Goal: Task Accomplishment & Management: Use online tool/utility

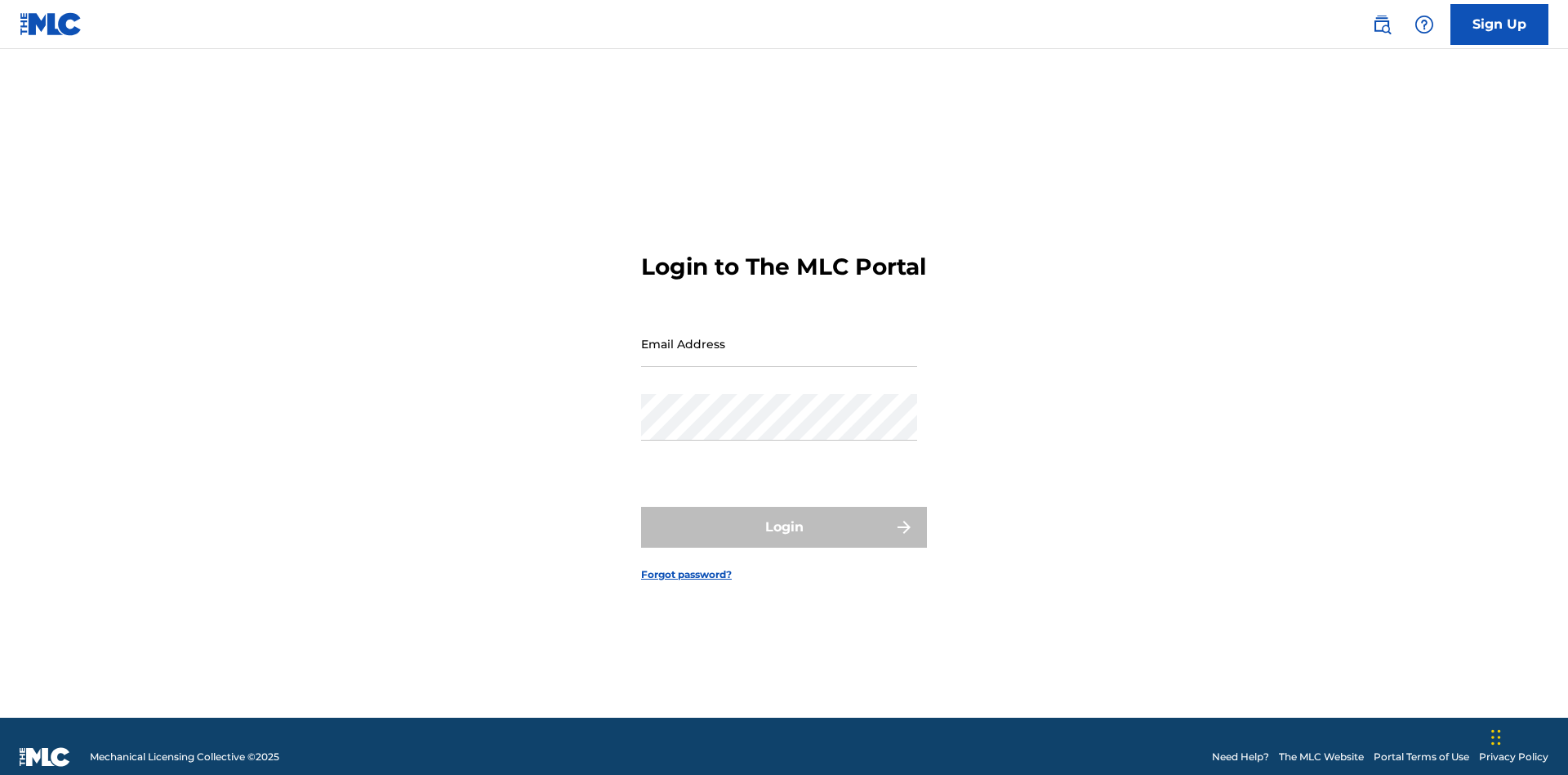
scroll to position [22, 0]
click at [779, 336] on input "Email Address" at bounding box center [779, 344] width 276 height 47
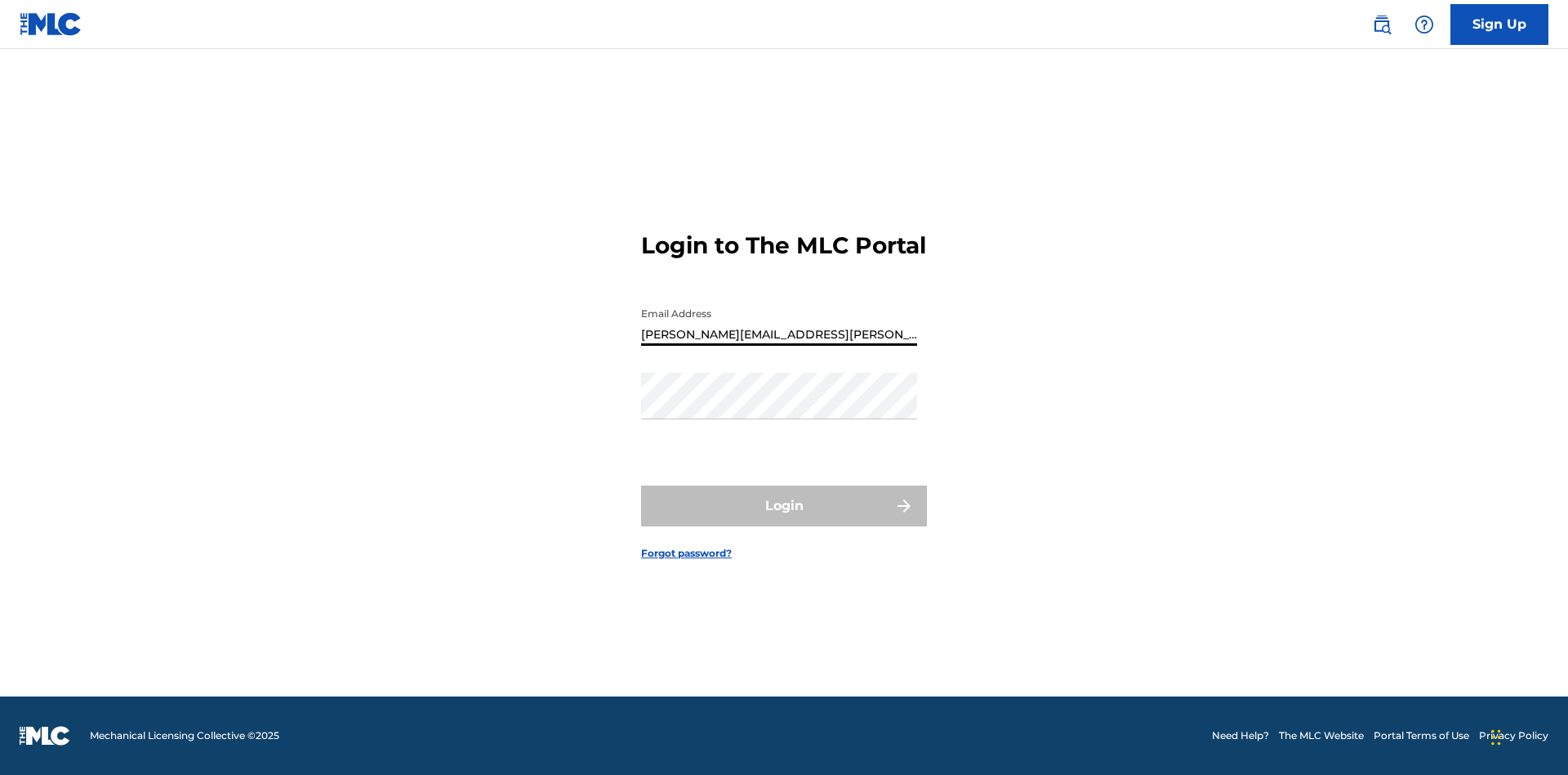
type input "[PERSON_NAME][EMAIL_ADDRESS][PERSON_NAME][DOMAIN_NAME]"
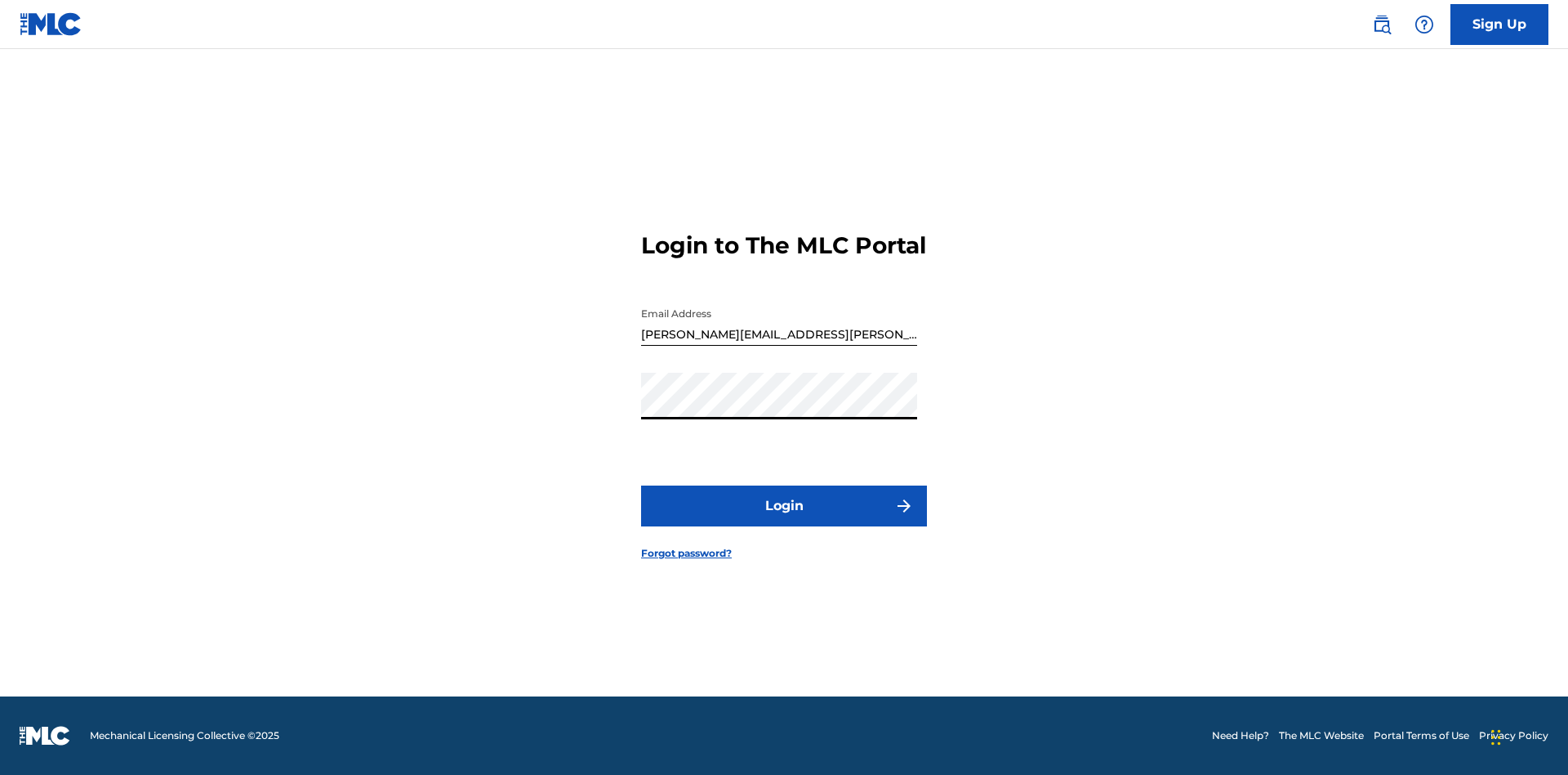
click at [784, 519] on button "Login" at bounding box center [784, 505] width 286 height 41
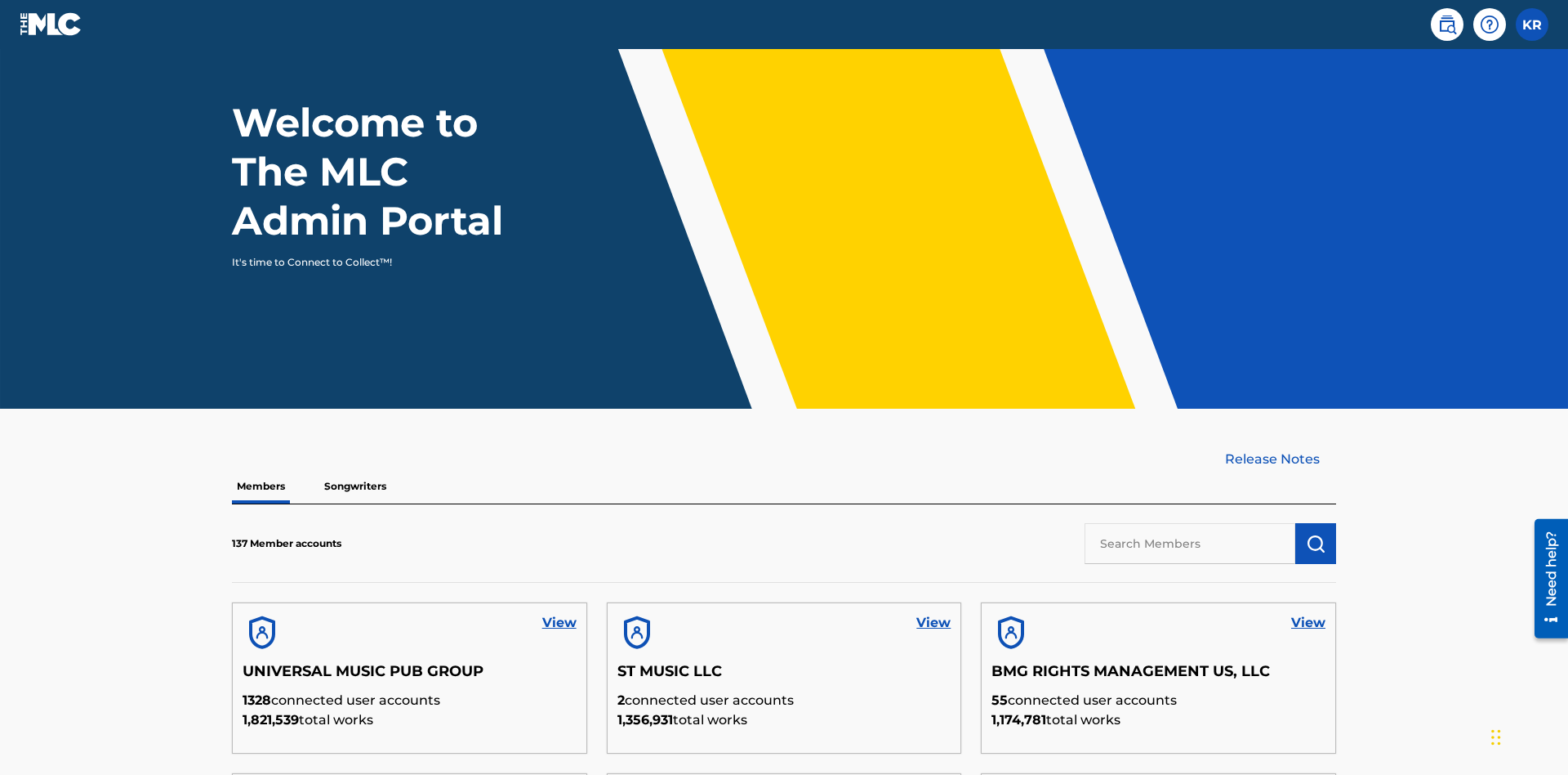
click at [1190, 523] on input "text" at bounding box center [1189, 543] width 210 height 41
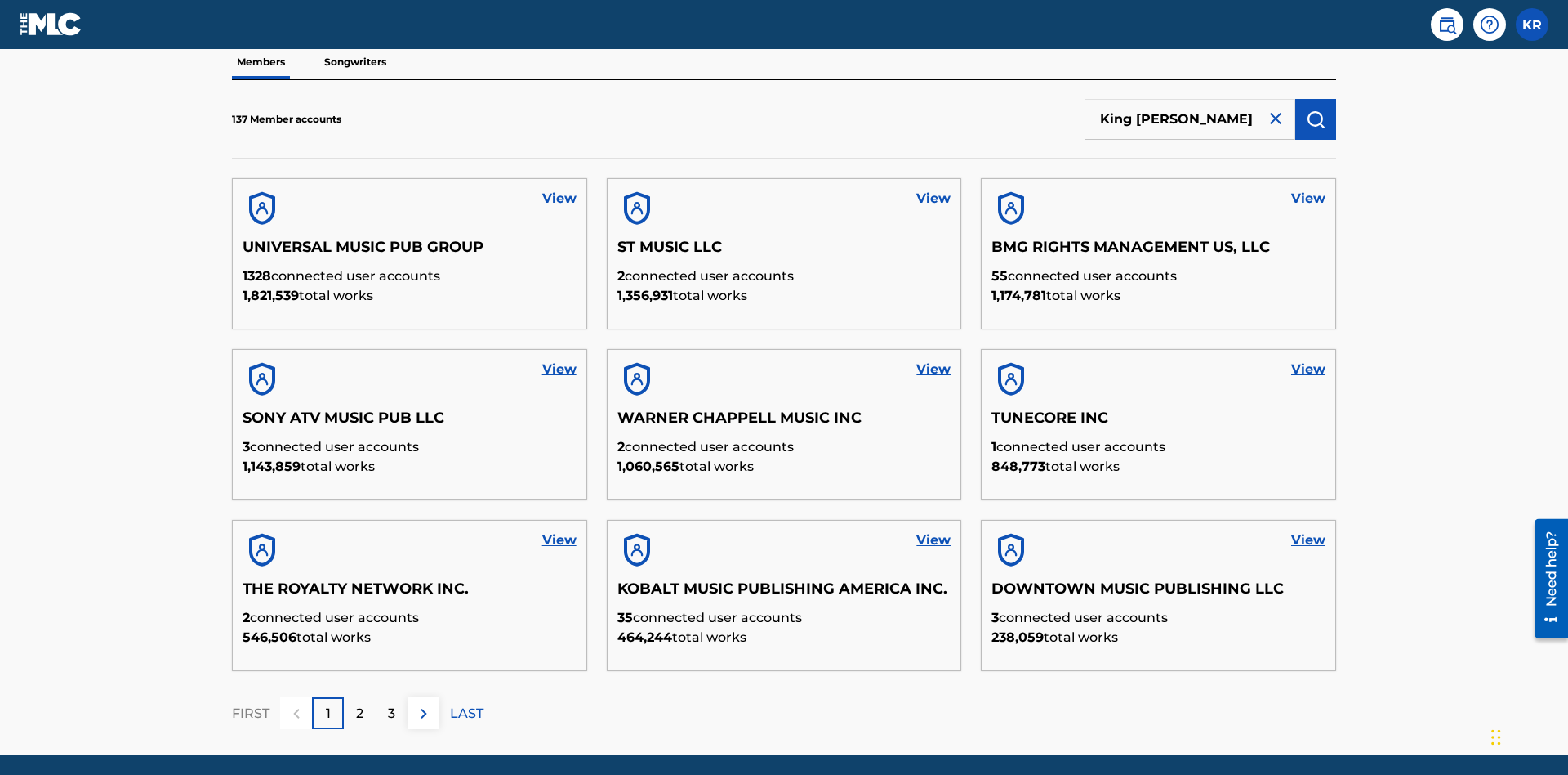
type input "King McTesterson"
click at [1315, 109] on img "submit" at bounding box center [1316, 119] width 20 height 20
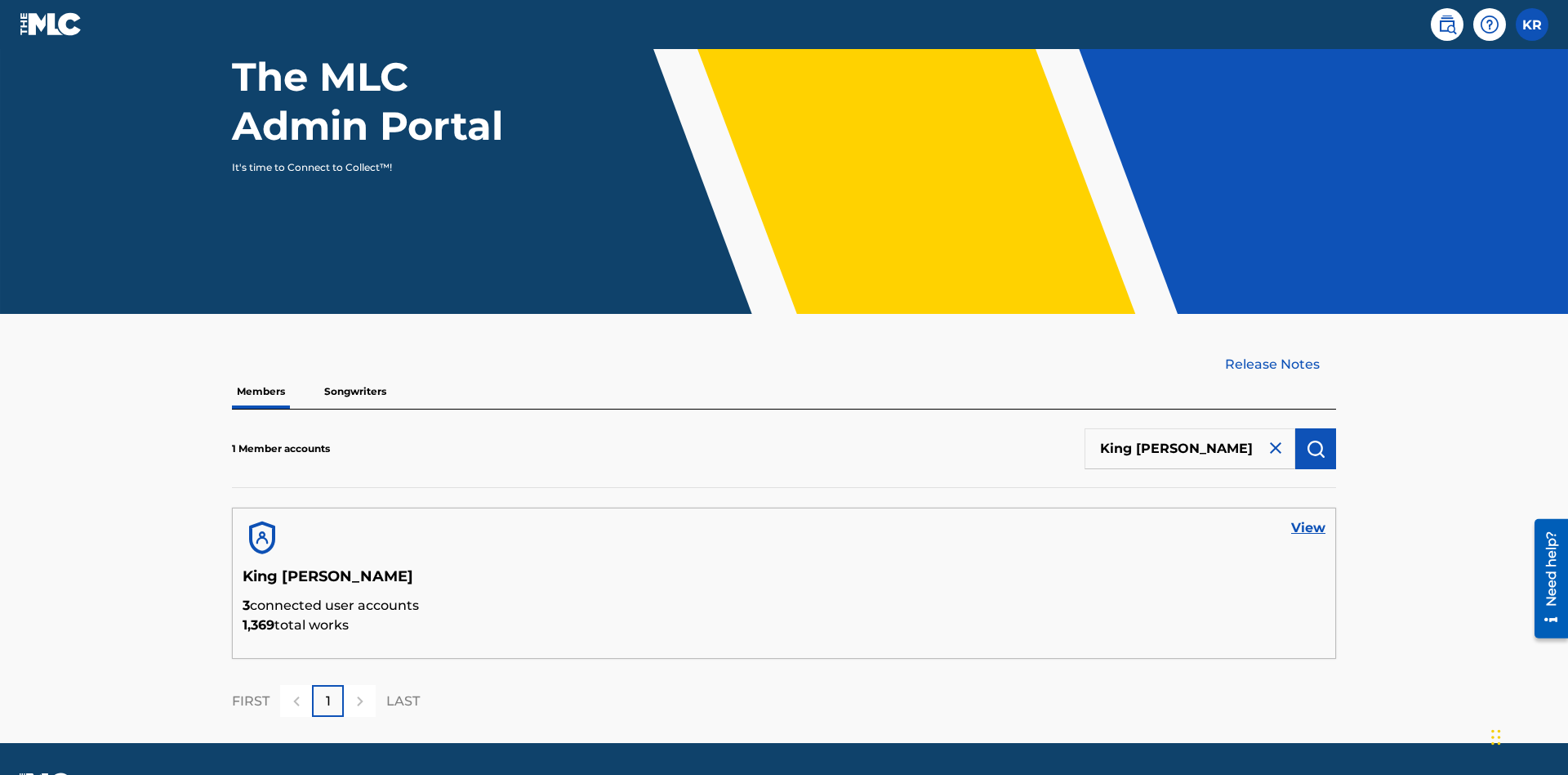
click at [1308, 518] on link "View" at bounding box center [1308, 528] width 34 height 20
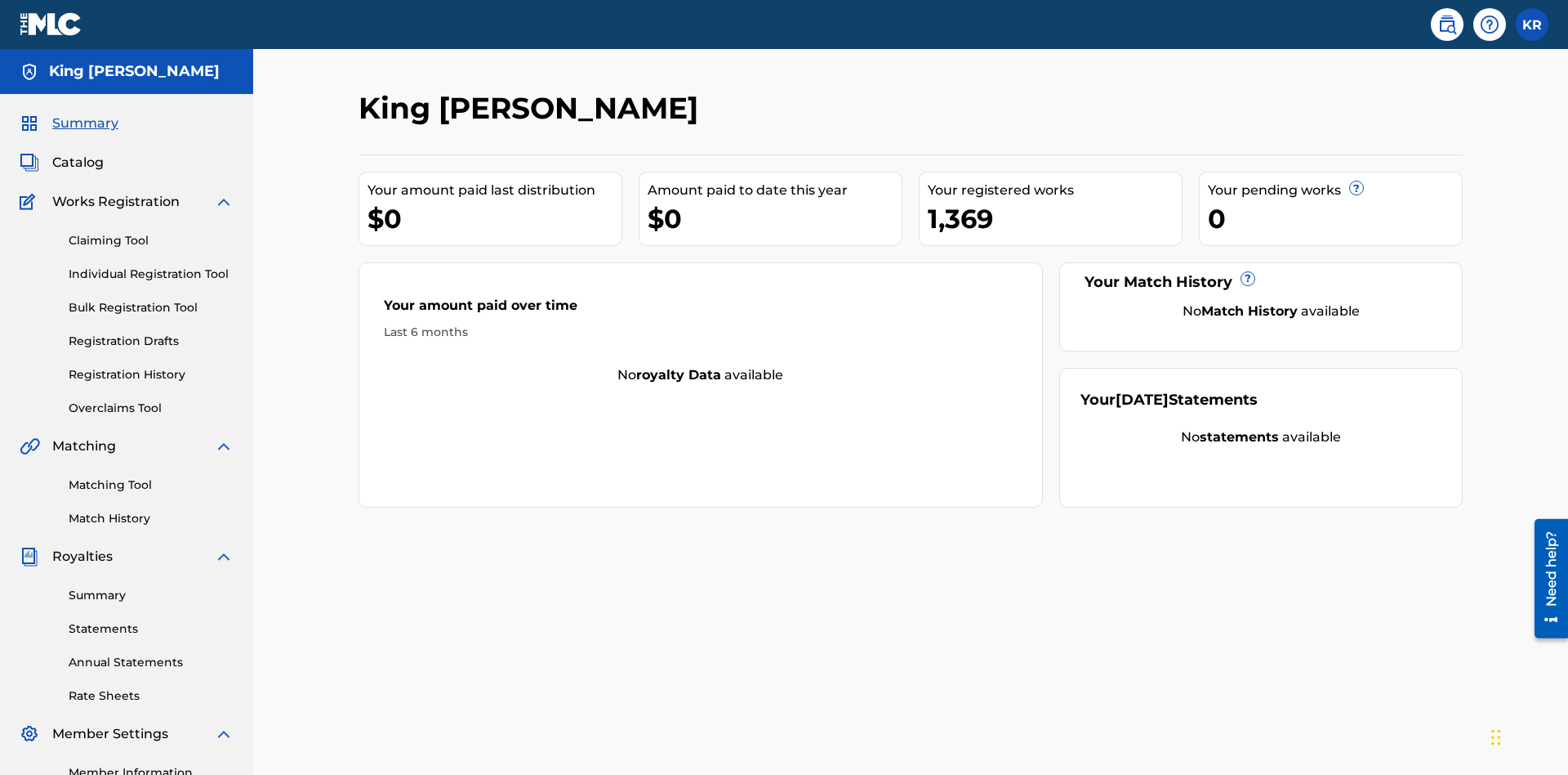
click at [151, 299] on link "Bulk Registration Tool" at bounding box center [151, 307] width 165 height 17
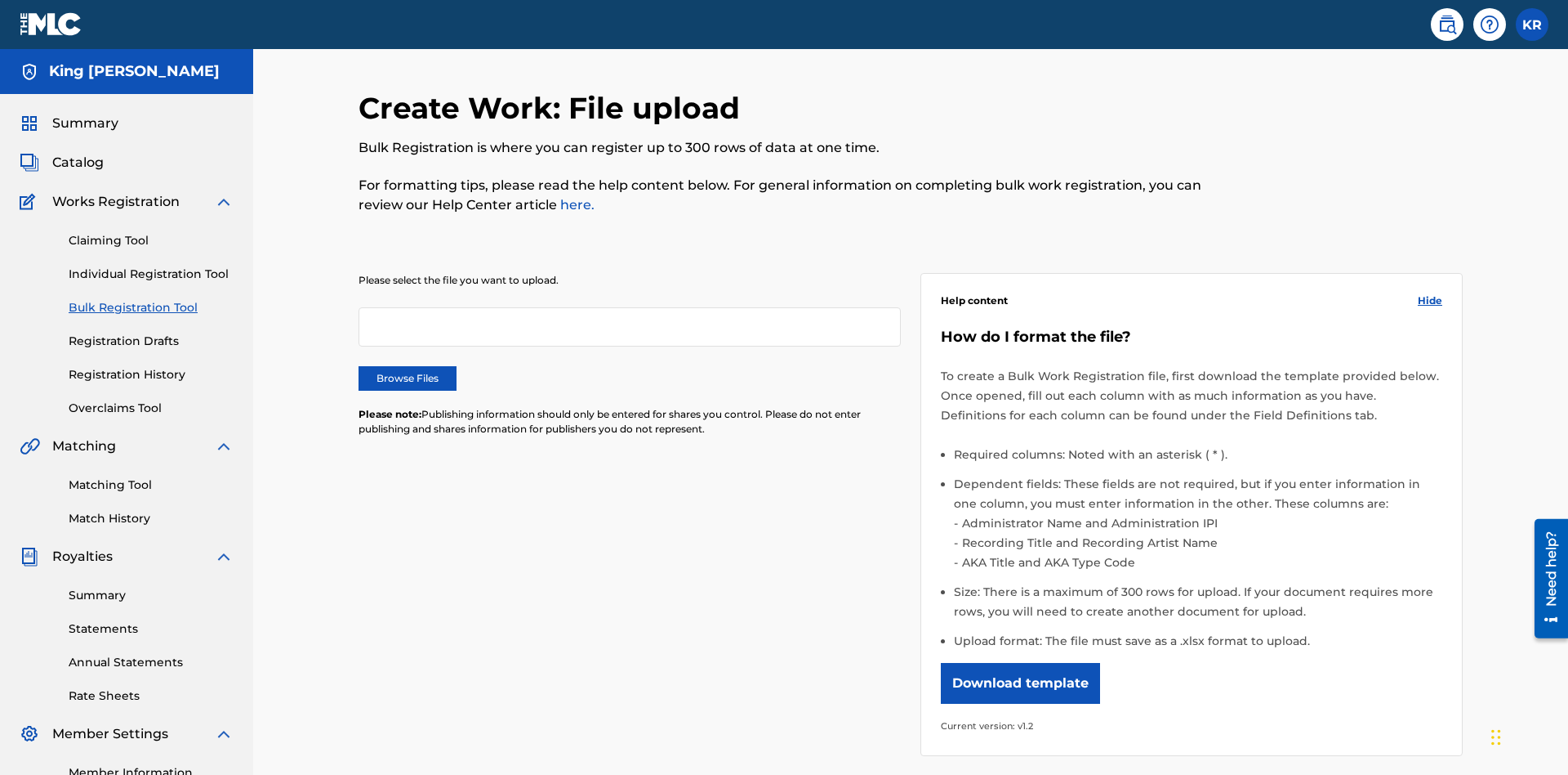
scroll to position [0, 358]
